Goal: Task Accomplishment & Management: Use online tool/utility

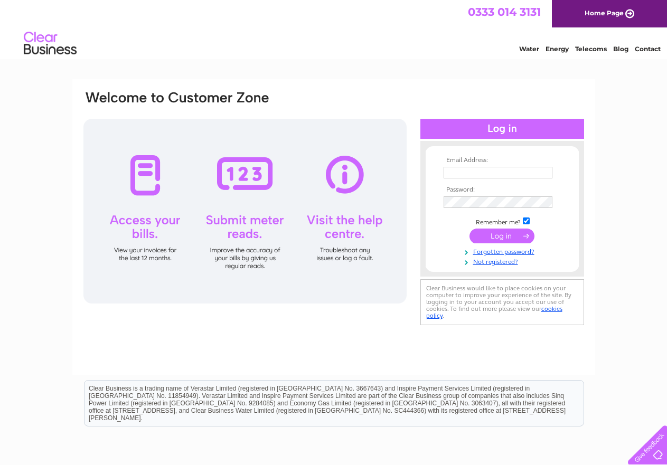
click at [509, 175] on input "text" at bounding box center [498, 173] width 109 height 12
type input "[EMAIL_ADDRESS][DOMAIN_NAME]"
click at [470, 230] on input "submit" at bounding box center [502, 237] width 65 height 15
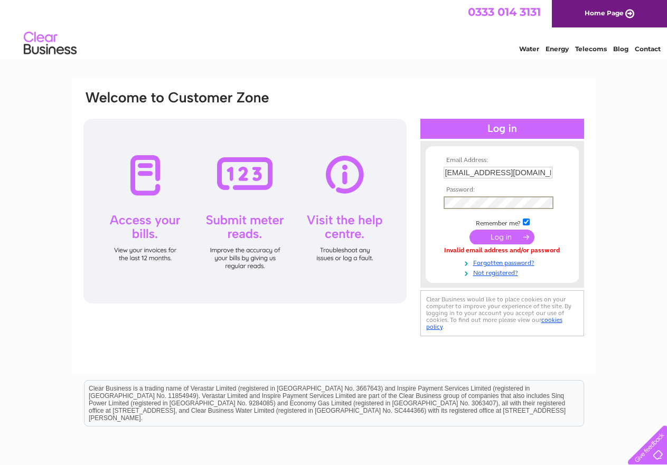
click at [470, 230] on input "submit" at bounding box center [502, 237] width 65 height 15
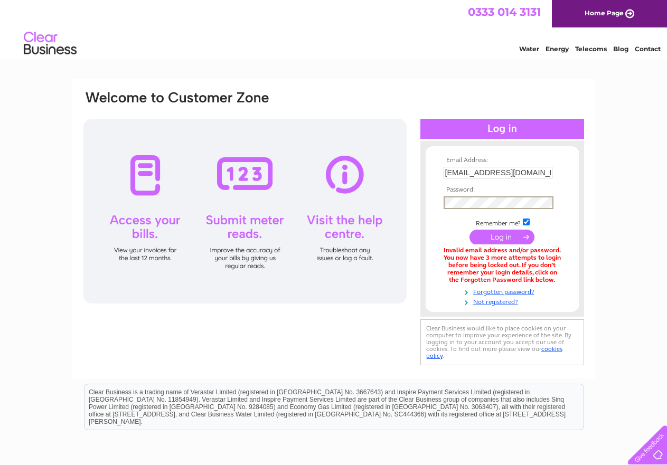
click at [508, 234] on input "submit" at bounding box center [502, 237] width 65 height 15
click at [470, 230] on input "submit" at bounding box center [502, 237] width 65 height 15
click at [506, 293] on link "Forgotten password?" at bounding box center [504, 290] width 120 height 10
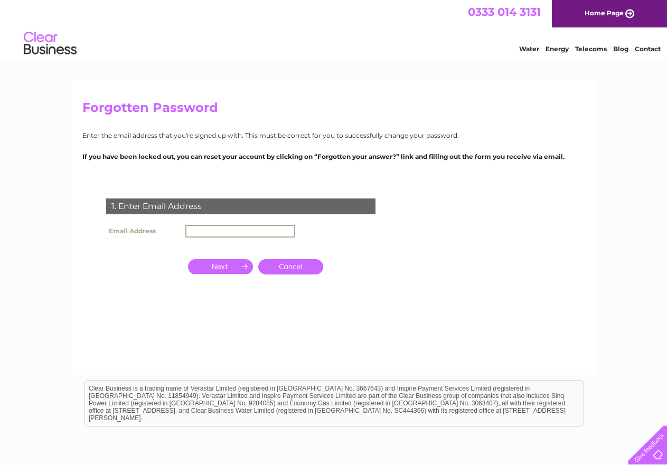
click at [210, 231] on input "text" at bounding box center [240, 231] width 110 height 13
type input "[EMAIL_ADDRESS][DOMAIN_NAME]"
click at [231, 267] on input "button" at bounding box center [220, 266] width 65 height 15
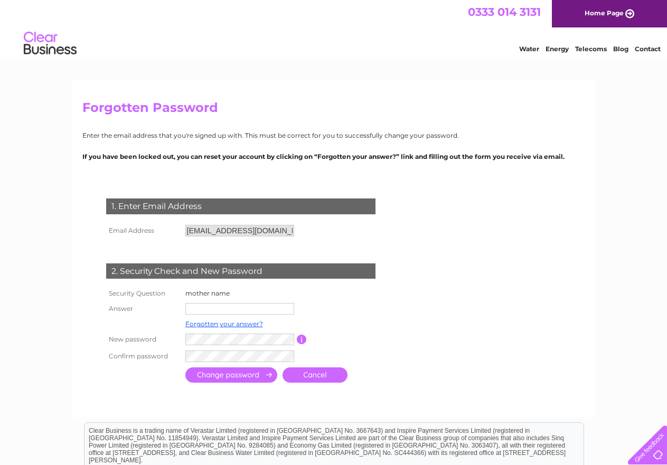
click at [214, 309] on input "text" at bounding box center [239, 309] width 109 height 12
type input "kaur"
click at [220, 380] on input "submit" at bounding box center [231, 375] width 92 height 15
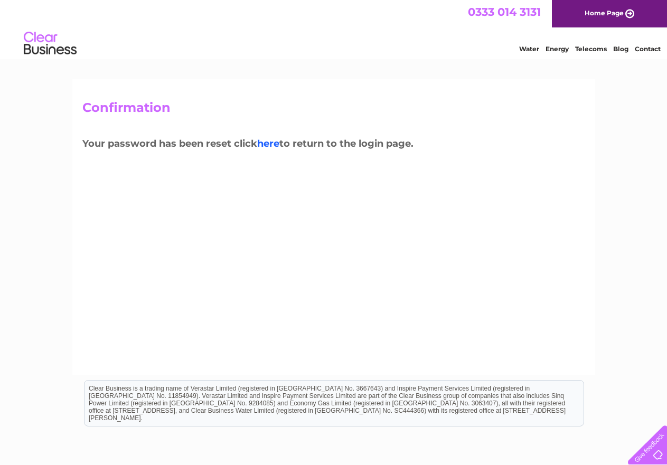
click at [269, 143] on link "here" at bounding box center [268, 144] width 22 height 12
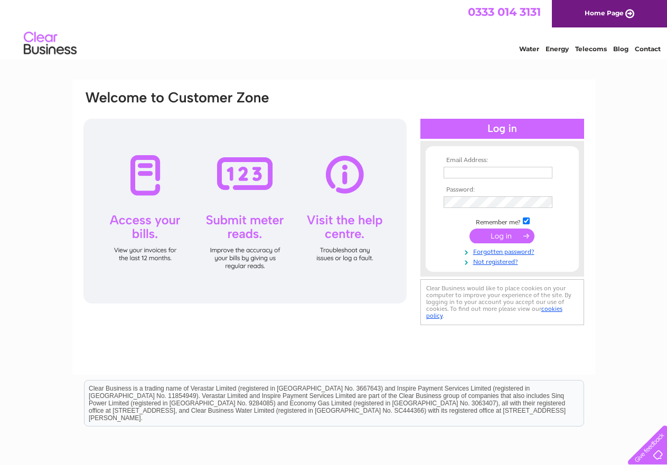
click at [473, 167] on input "text" at bounding box center [498, 173] width 109 height 12
type input "[EMAIL_ADDRESS][DOMAIN_NAME]"
click at [514, 195] on td at bounding box center [502, 203] width 123 height 17
click at [470, 230] on input "submit" at bounding box center [502, 237] width 65 height 15
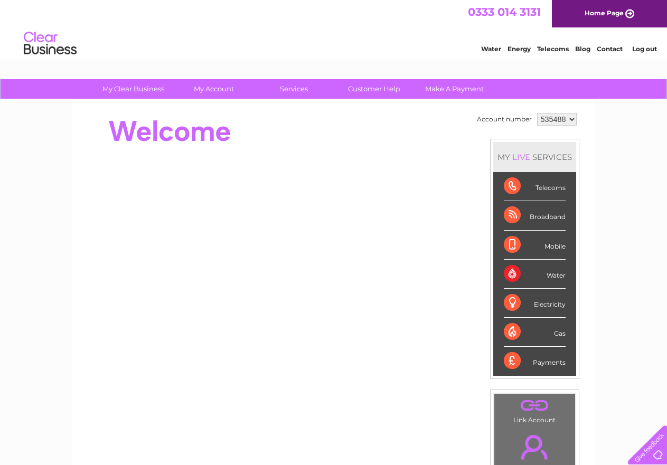
click at [573, 118] on select "535488 900459 942241" at bounding box center [557, 119] width 40 height 13
select select "900459"
click at [537, 113] on select "535488 900459 942241" at bounding box center [557, 119] width 40 height 13
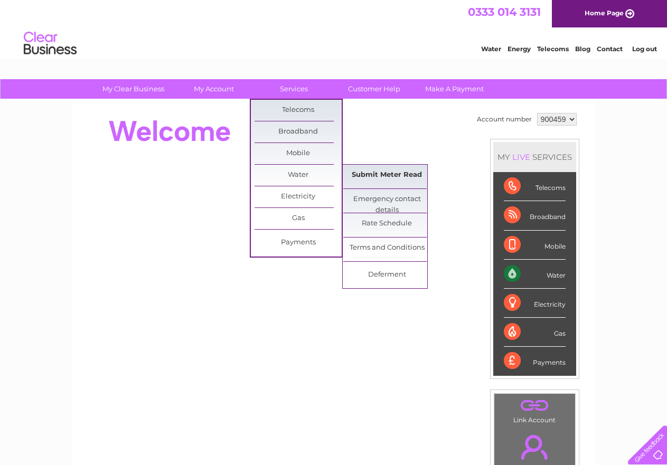
click at [354, 170] on link "Submit Meter Read" at bounding box center [386, 175] width 87 height 21
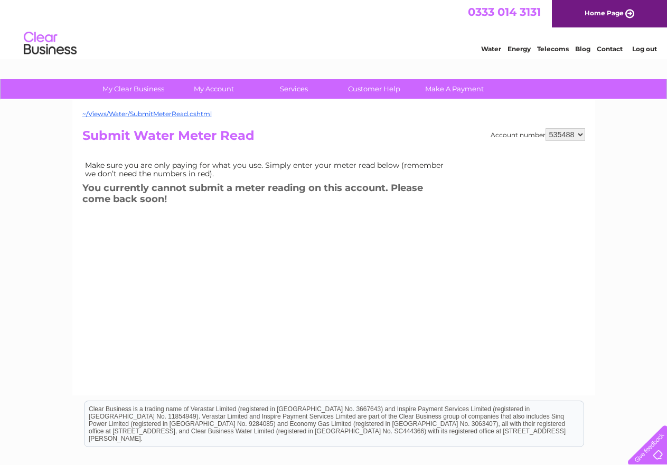
click at [583, 134] on select "535488 900459 942241" at bounding box center [566, 134] width 40 height 13
select select "900459"
click at [546, 128] on select "535488 900459 942241" at bounding box center [566, 134] width 40 height 13
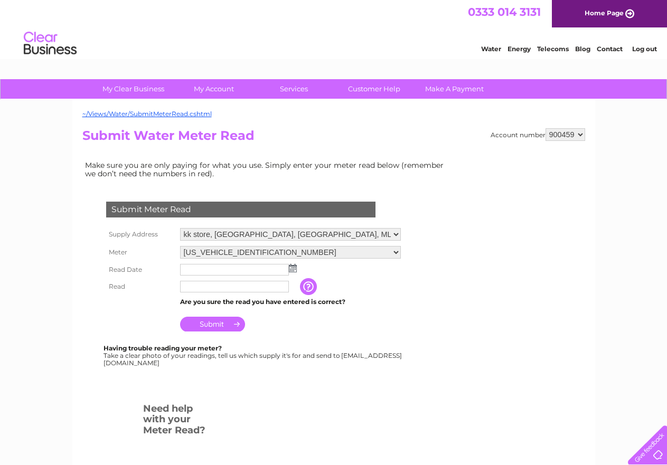
click at [388, 251] on select "[US_VEHICLE_IDENTIFICATION_NUMBER] [US_VEHICLE_IDENTIFICATION_NUMBER]" at bounding box center [290, 252] width 221 height 13
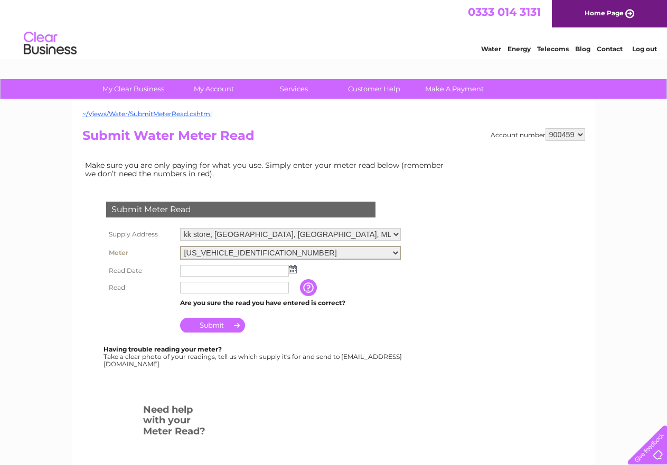
click at [388, 251] on select "06ELSTER17M078170 06ELSTER17T004771" at bounding box center [290, 253] width 221 height 14
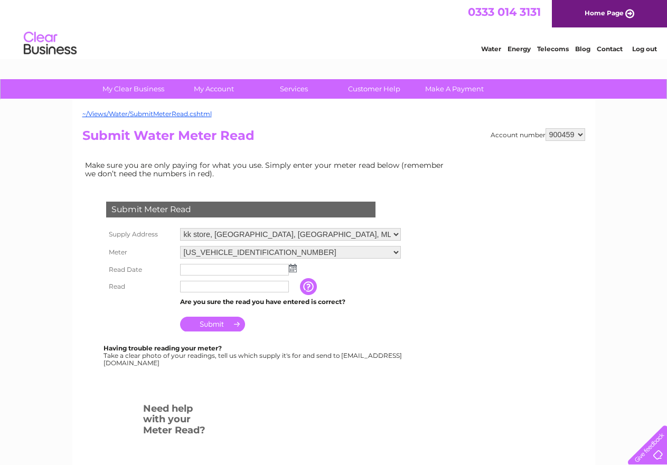
click at [290, 270] on img at bounding box center [293, 268] width 8 height 8
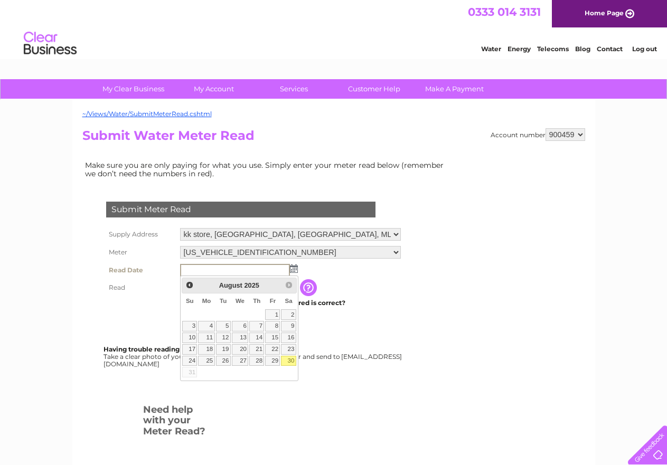
click at [289, 360] on link "30" at bounding box center [288, 361] width 15 height 11
type input "[DATE]"
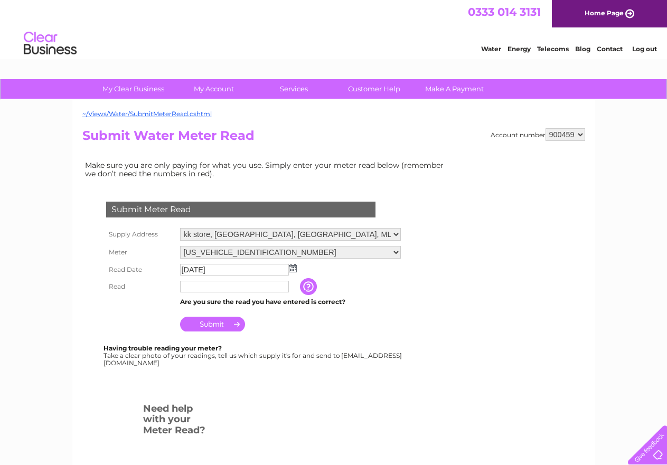
click at [219, 292] on input "text" at bounding box center [234, 287] width 109 height 12
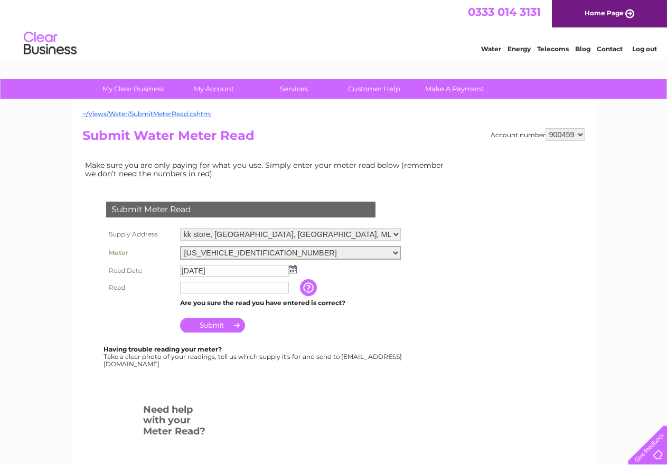
click at [385, 251] on select "06ELSTER17M078170 06ELSTER17T004771" at bounding box center [290, 253] width 221 height 14
click at [234, 286] on input "text" at bounding box center [234, 288] width 109 height 12
type input "00031"
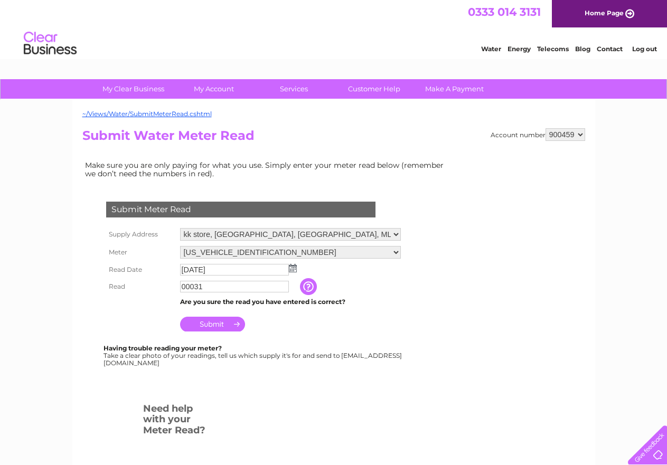
click at [217, 324] on input "Submit" at bounding box center [212, 324] width 65 height 15
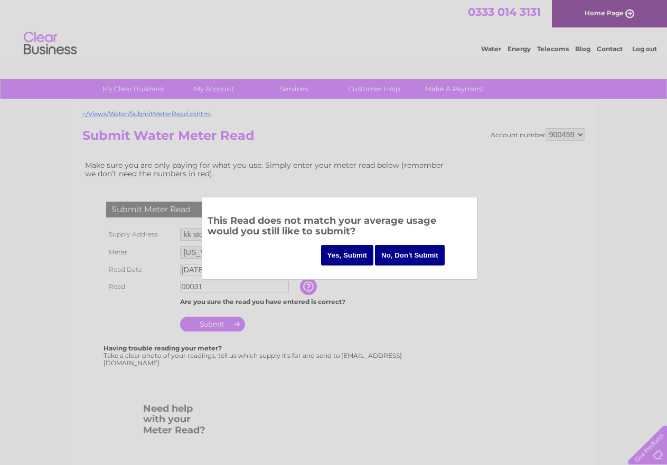
click at [408, 255] on input "No, Don't Submit" at bounding box center [410, 255] width 70 height 21
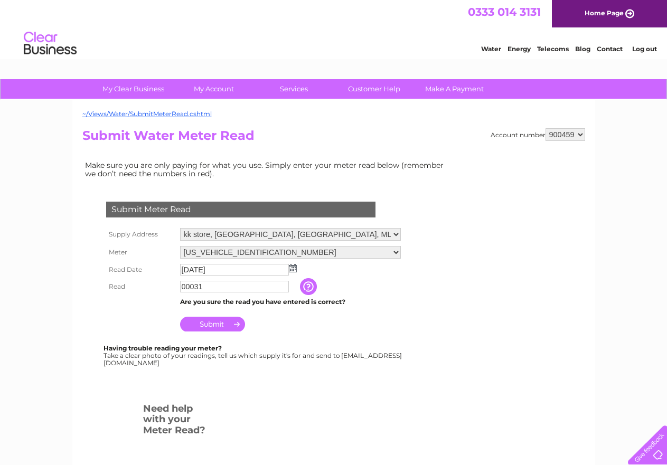
click at [214, 328] on input "Submit" at bounding box center [212, 324] width 65 height 15
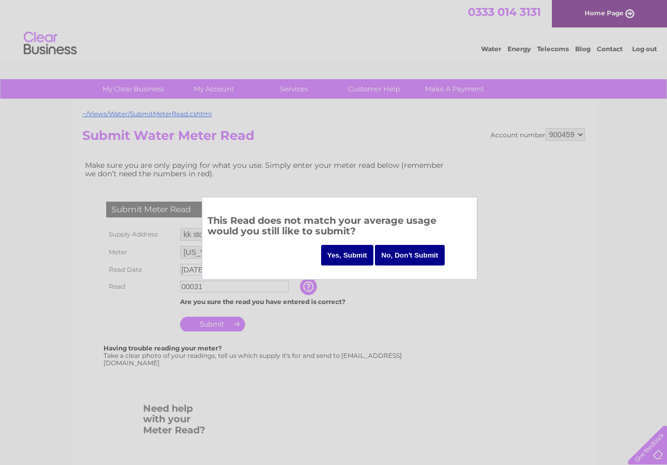
click at [343, 254] on input "Yes, Submit" at bounding box center [347, 255] width 53 height 21
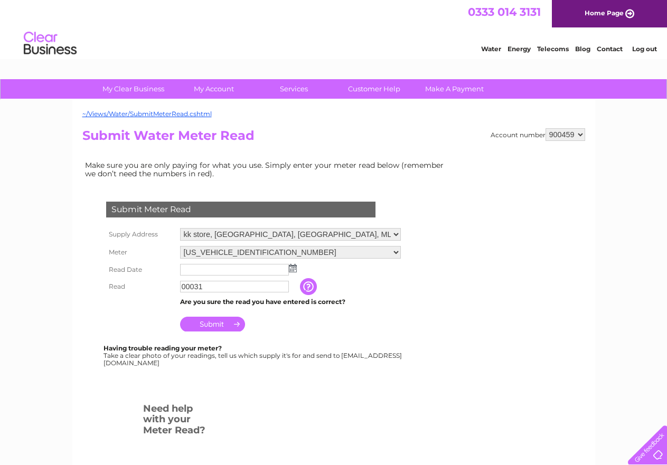
click at [389, 254] on select "06ELSTER17M078170 06ELSTER17T004771" at bounding box center [290, 252] width 221 height 13
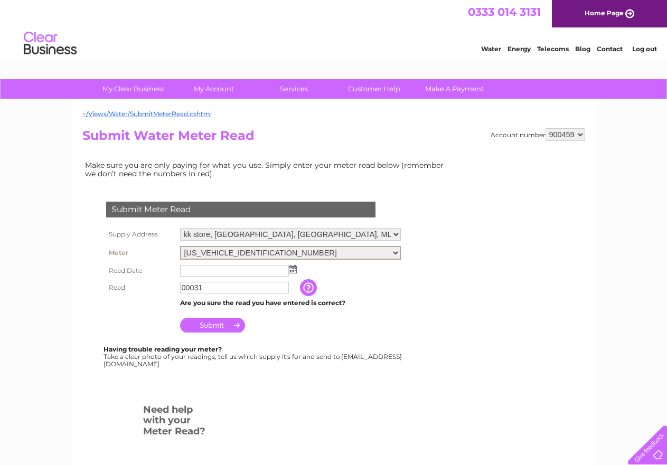
select select "407995"
click at [180, 246] on select "06ELSTER17M078170 06ELSTER17T004771" at bounding box center [290, 253] width 221 height 14
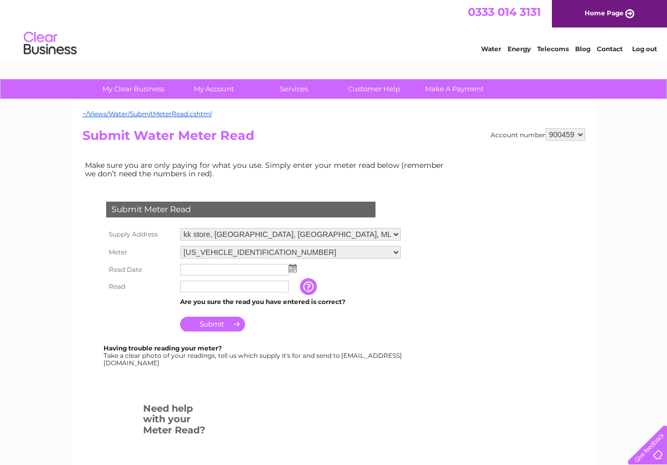
click at [291, 268] on img at bounding box center [293, 268] width 8 height 8
click at [296, 271] on img at bounding box center [293, 268] width 8 height 8
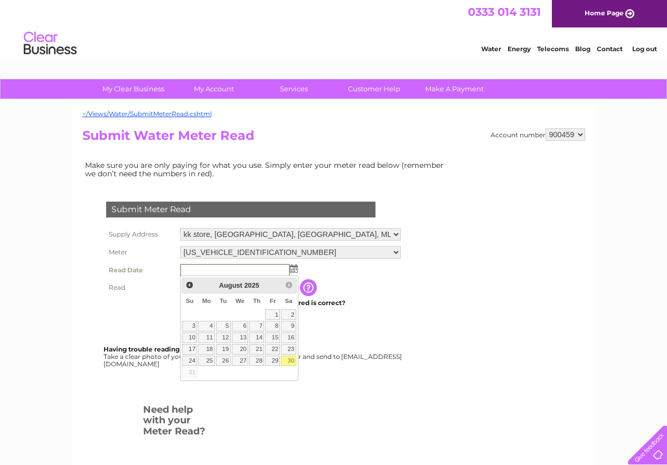
click at [293, 361] on link "30" at bounding box center [288, 361] width 15 height 11
type input "[DATE]"
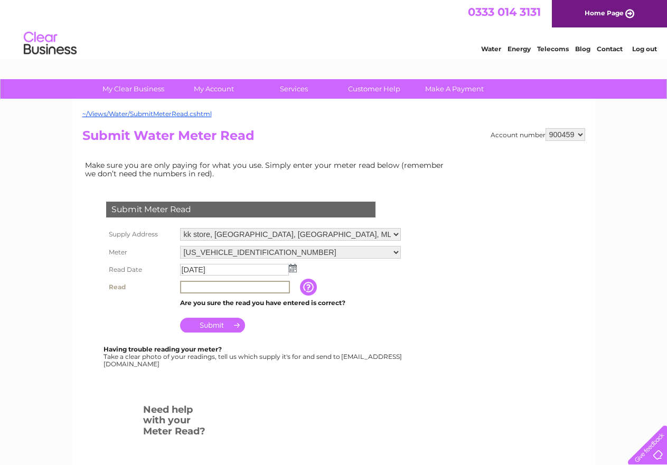
click at [210, 288] on input "text" at bounding box center [235, 287] width 110 height 13
type input "00285"
click at [213, 329] on input "Submit" at bounding box center [212, 325] width 65 height 15
click at [388, 235] on select "kk store, [GEOGRAPHIC_DATA], [GEOGRAPHIC_DATA], ML5 5DD" at bounding box center [290, 234] width 221 height 13
click at [388, 235] on select "kk store, Coatbridge, Lanarkshire, ML5 5DD" at bounding box center [290, 235] width 221 height 14
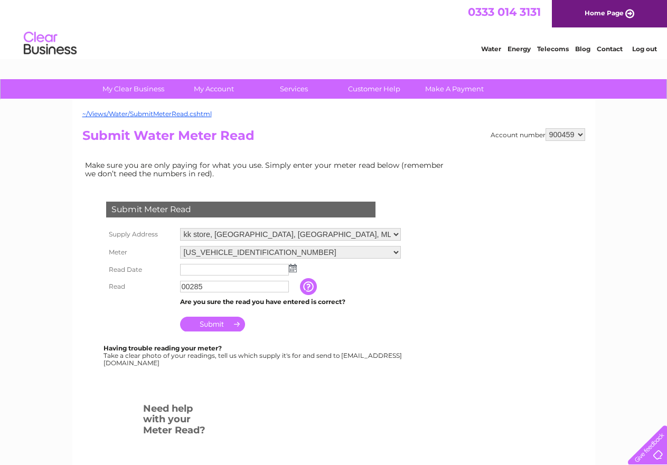
click at [580, 136] on select "535488 900459 942241" at bounding box center [566, 134] width 40 height 13
select select "942241"
click at [546, 128] on select "535488 900459 942241" at bounding box center [566, 134] width 40 height 13
click at [295, 272] on img at bounding box center [293, 268] width 8 height 8
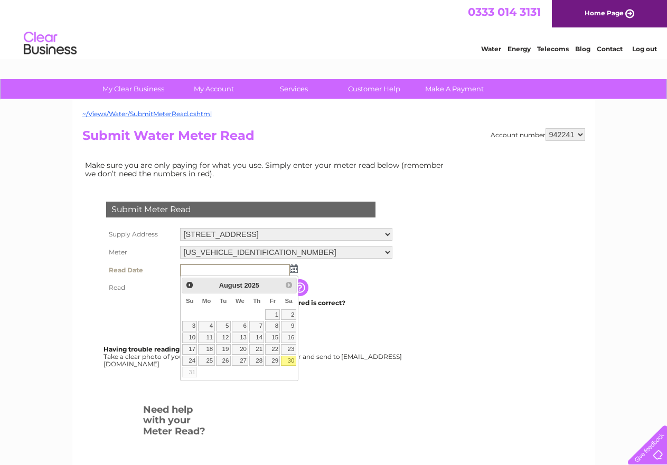
click at [288, 362] on link "30" at bounding box center [288, 361] width 15 height 11
type input "[DATE]"
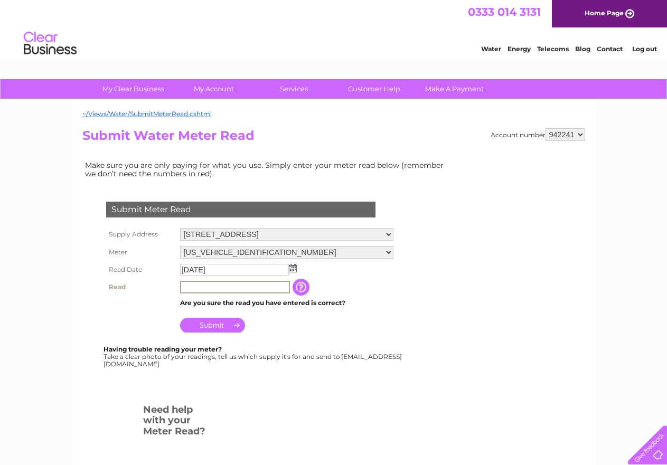
click at [229, 286] on input "text" at bounding box center [235, 287] width 110 height 13
click at [206, 292] on input "text" at bounding box center [235, 287] width 110 height 13
type input "00077"
click at [205, 326] on input "Submit" at bounding box center [212, 325] width 65 height 15
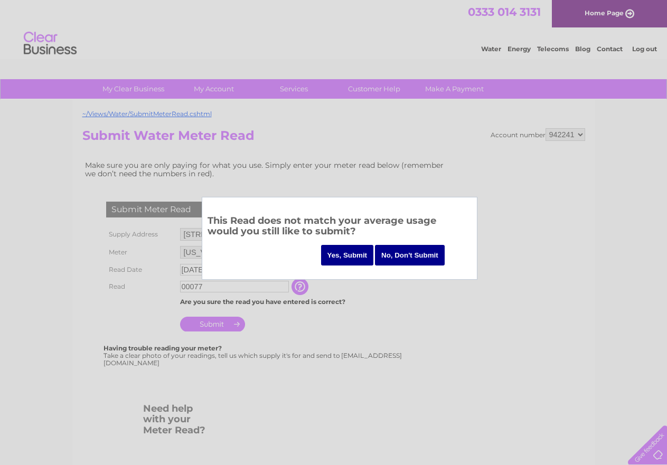
click at [342, 254] on input "Yes, Submit" at bounding box center [347, 255] width 53 height 21
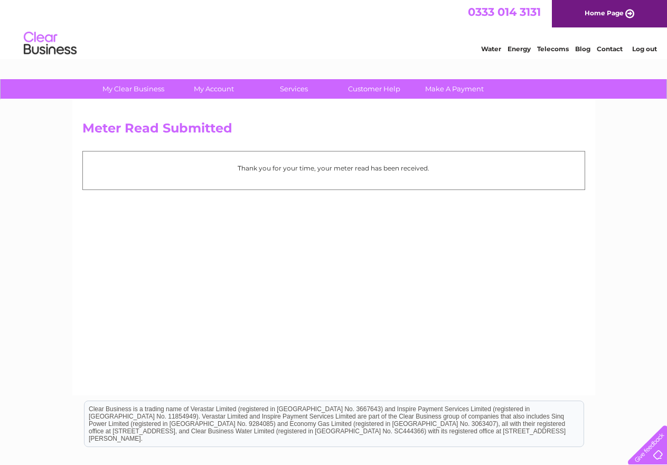
click at [647, 50] on link "Log out" at bounding box center [644, 49] width 25 height 8
